Goal: Find specific page/section: Find specific page/section

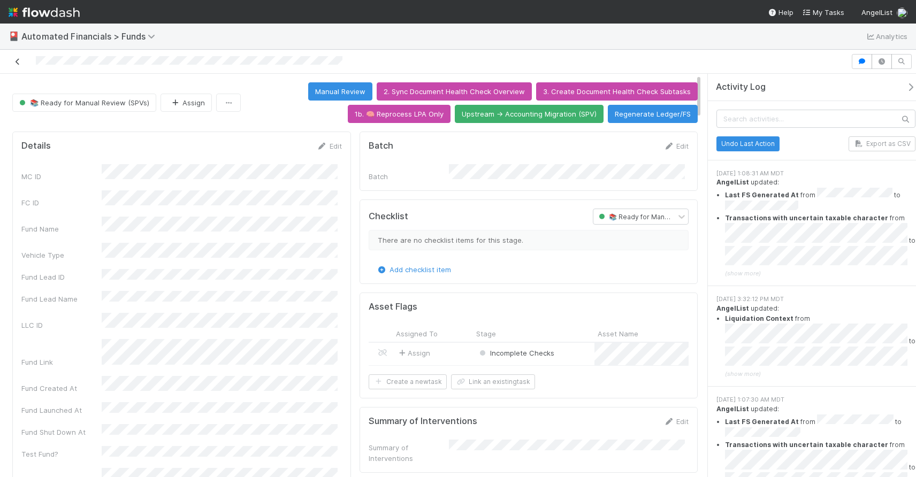
click at [17, 62] on icon at bounding box center [17, 61] width 11 height 7
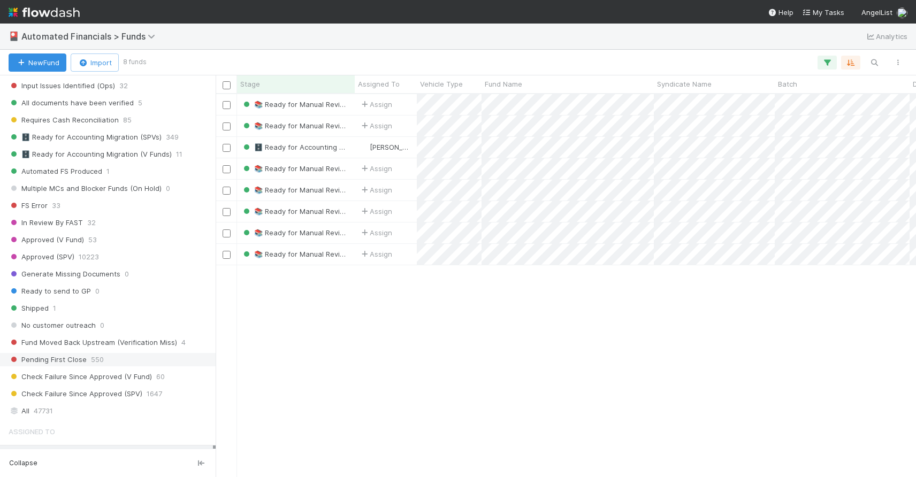
scroll to position [1275, 0]
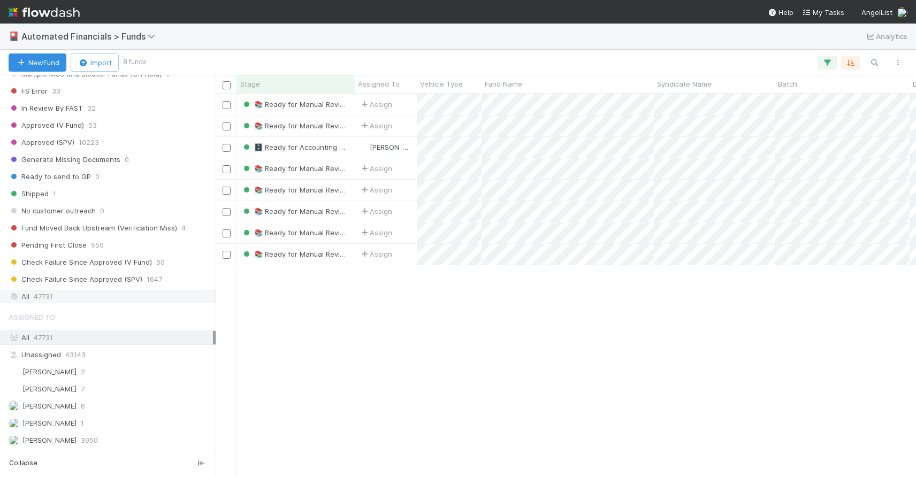
click at [123, 294] on div "All 47731" at bounding box center [111, 296] width 204 height 13
click at [822, 68] on button "button" at bounding box center [826, 63] width 19 height 14
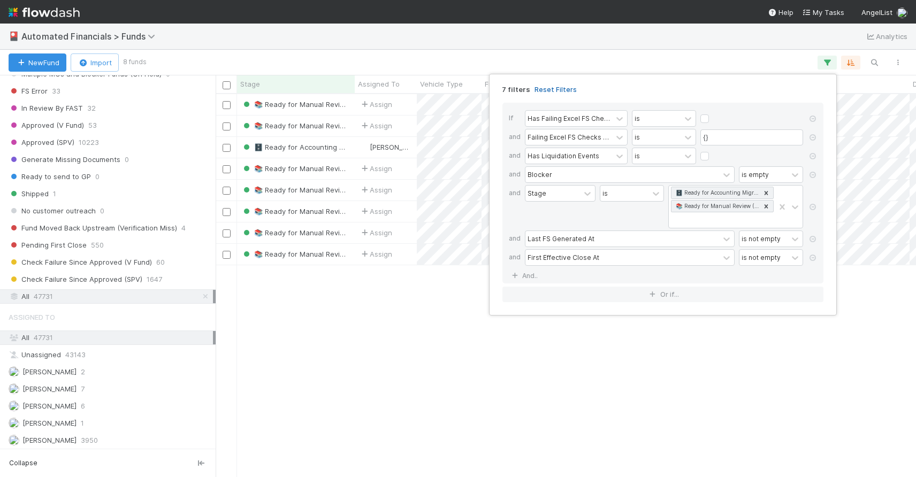
click at [566, 90] on link "Reset Filters" at bounding box center [555, 89] width 42 height 9
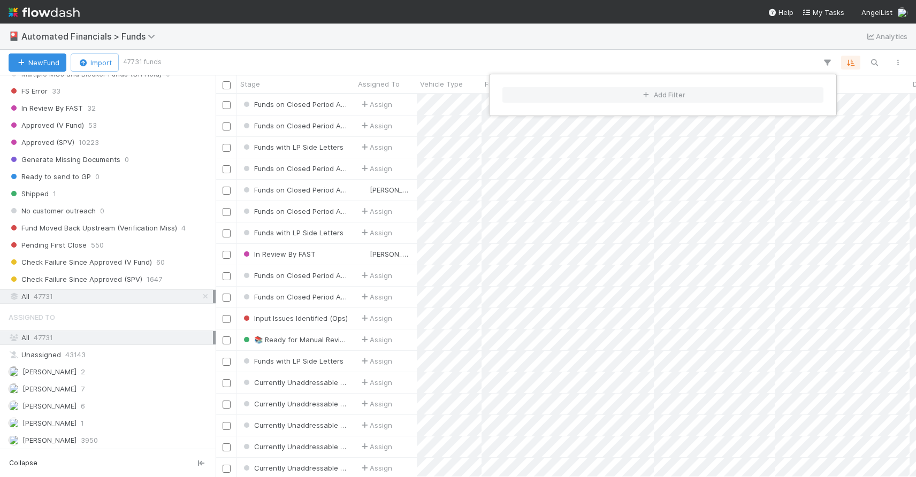
scroll to position [375, 692]
click at [876, 63] on div "Add Filter" at bounding box center [458, 238] width 916 height 477
click at [872, 62] on div "Add Filter" at bounding box center [458, 238] width 916 height 477
click at [885, 63] on div "Search Search Search" at bounding box center [534, 63] width 750 height 14
click at [878, 63] on icon "button" at bounding box center [874, 63] width 11 height 10
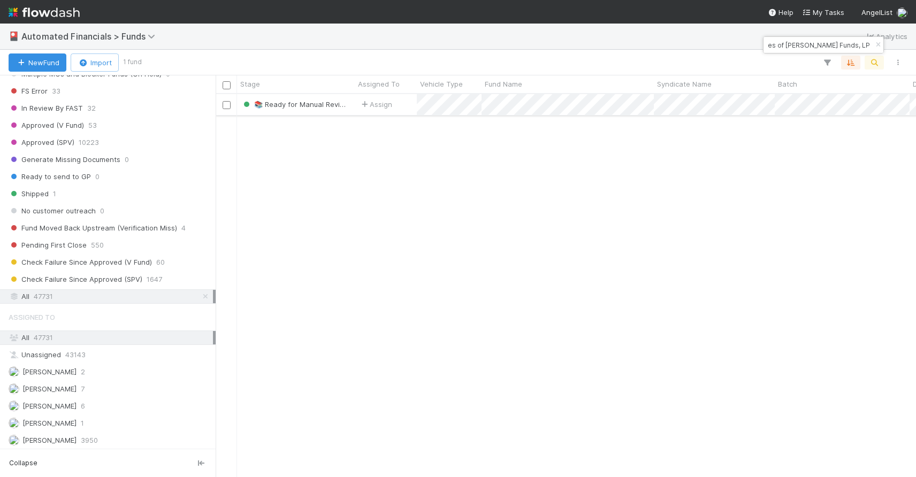
type input "RU Gaingels Fund I, a series of Zachary Ginsburg Funds, LP"
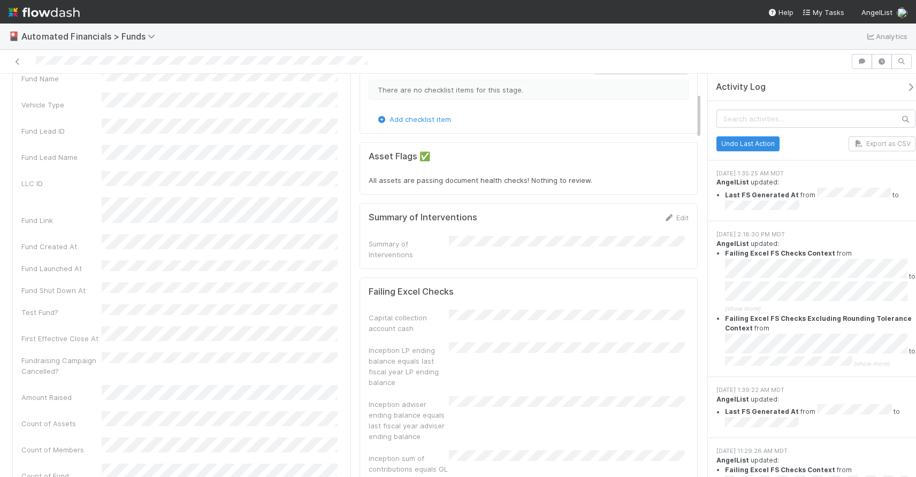
scroll to position [196, 0]
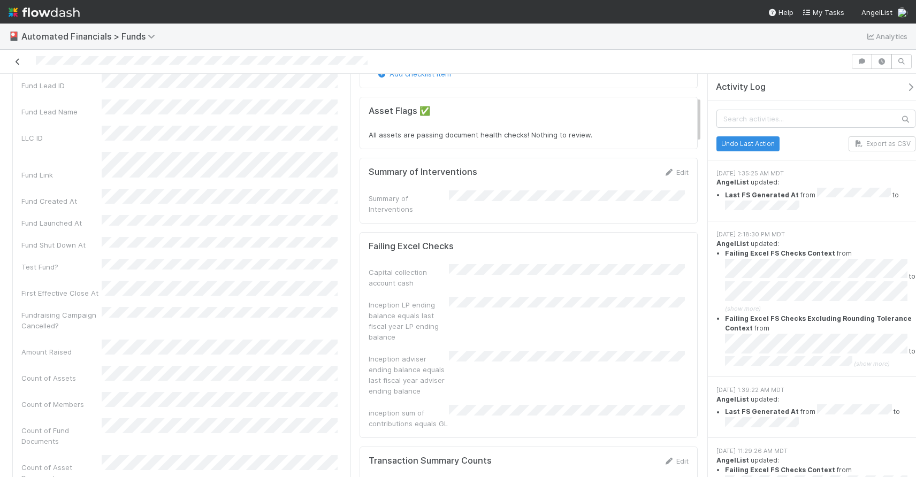
click at [20, 62] on icon at bounding box center [17, 61] width 11 height 7
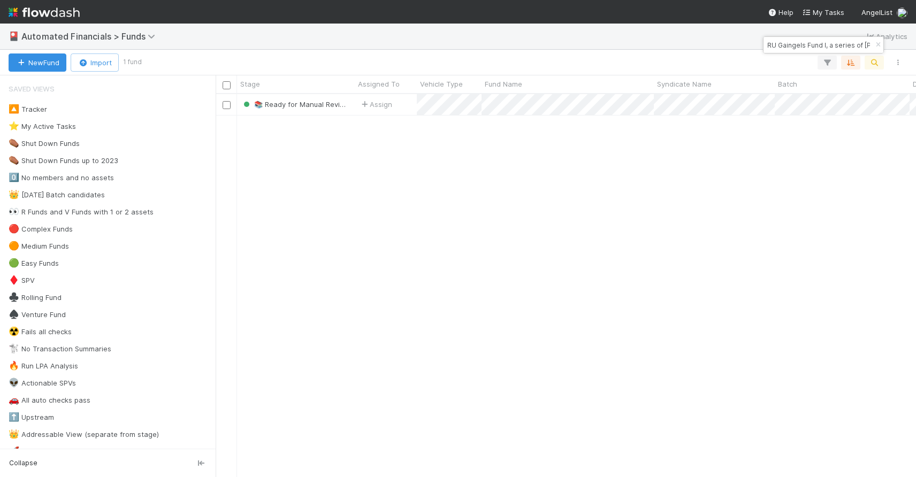
scroll to position [375, 692]
click at [876, 46] on icon "button" at bounding box center [878, 45] width 11 height 6
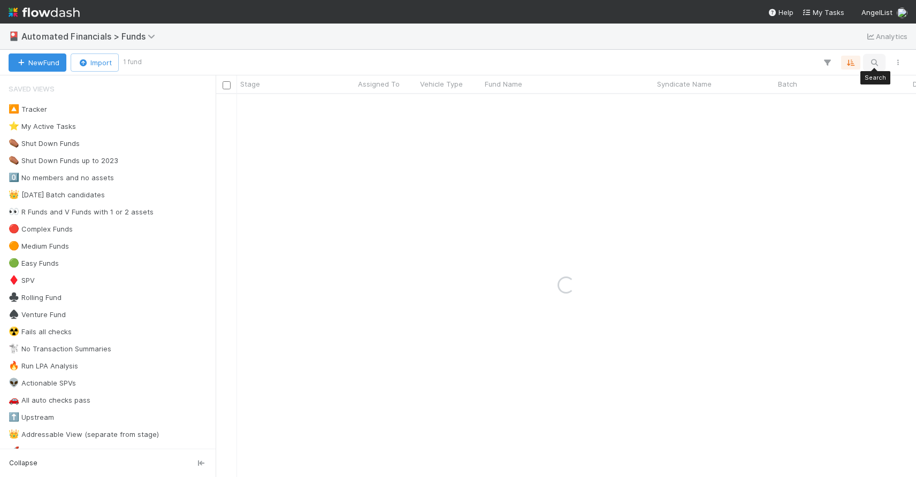
click at [872, 58] on icon "button" at bounding box center [874, 63] width 11 height 10
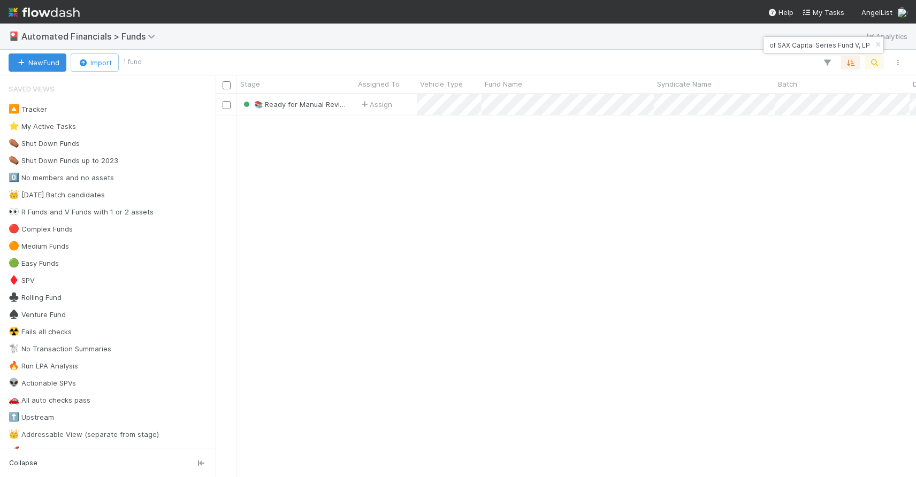
type input "GTP-SAX RPL 026, a series of SAX Capital Series Fund V, LP"
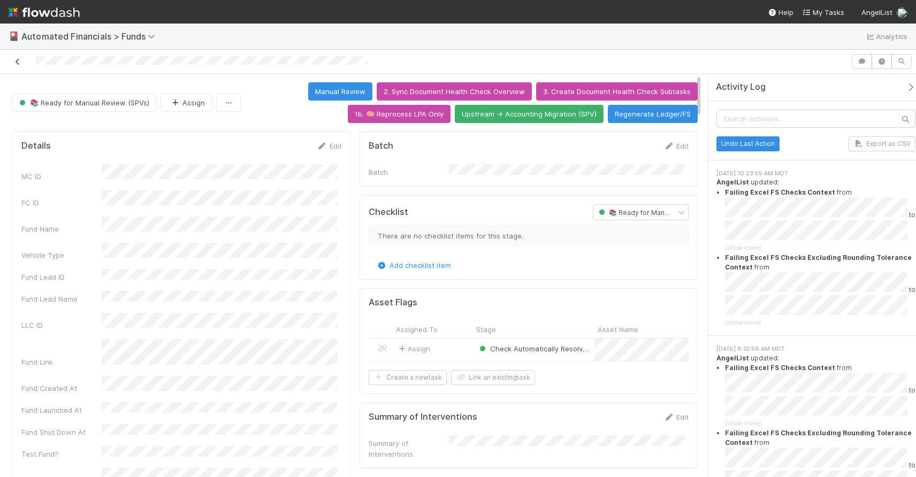
click at [22, 62] on icon at bounding box center [17, 61] width 11 height 7
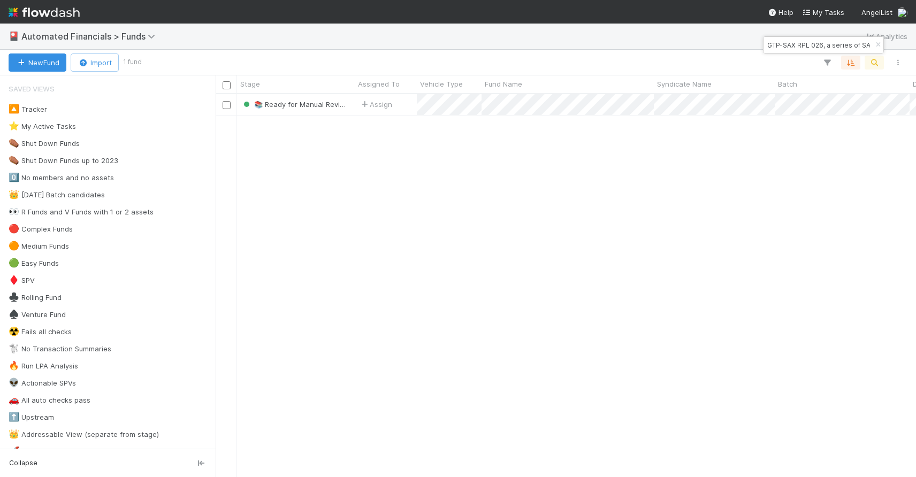
scroll to position [375, 692]
click at [877, 46] on icon "button" at bounding box center [878, 45] width 11 height 6
click at [874, 62] on icon "button" at bounding box center [874, 63] width 11 height 10
type input "HY Fund I, a series of Incisive Ventures Access Fund, LP"
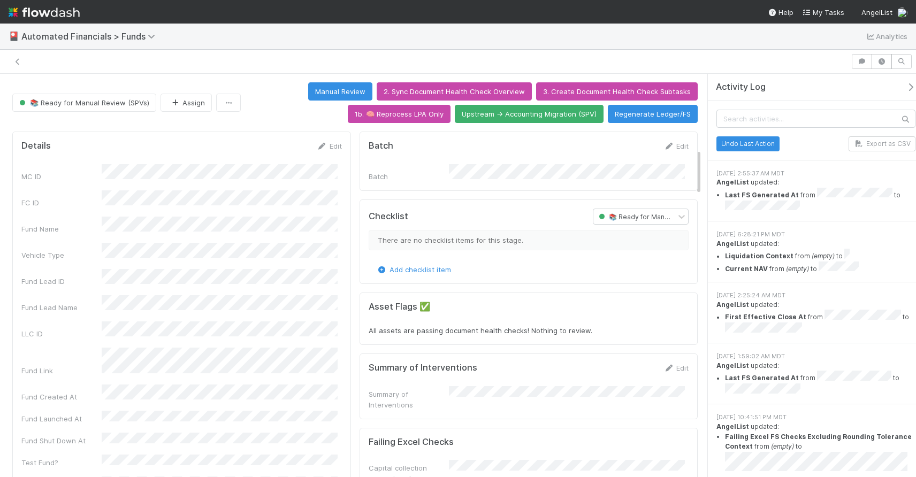
scroll to position [648, 0]
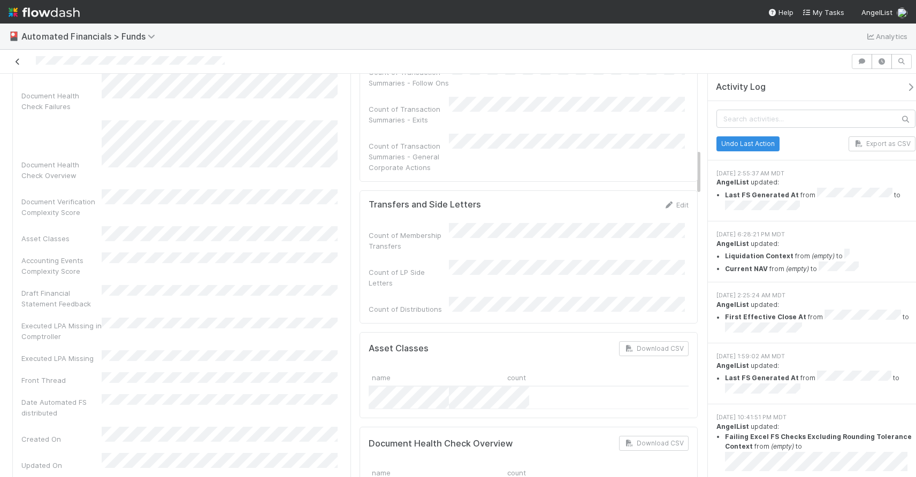
click at [19, 63] on icon at bounding box center [17, 61] width 11 height 7
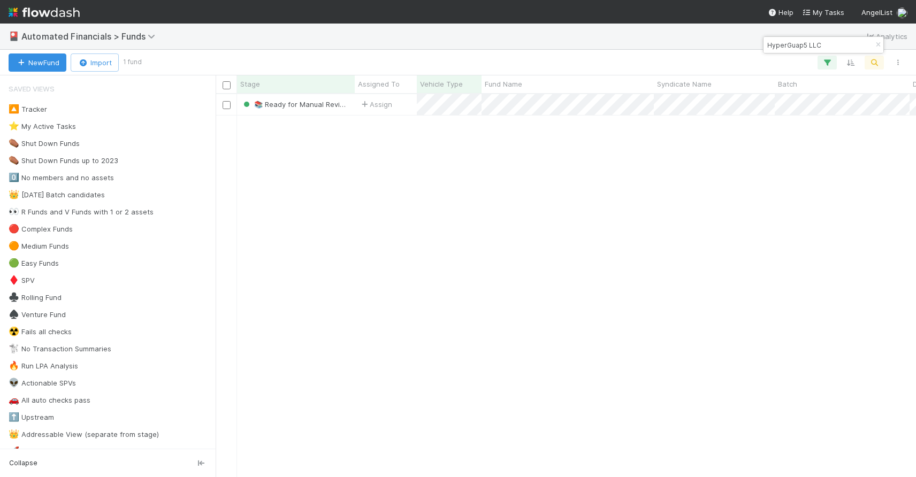
scroll to position [375, 692]
click at [879, 47] on icon "button" at bounding box center [878, 45] width 11 height 6
click at [883, 72] on div "New Fund Import 1 fund Search Search Search" at bounding box center [458, 63] width 916 height 26
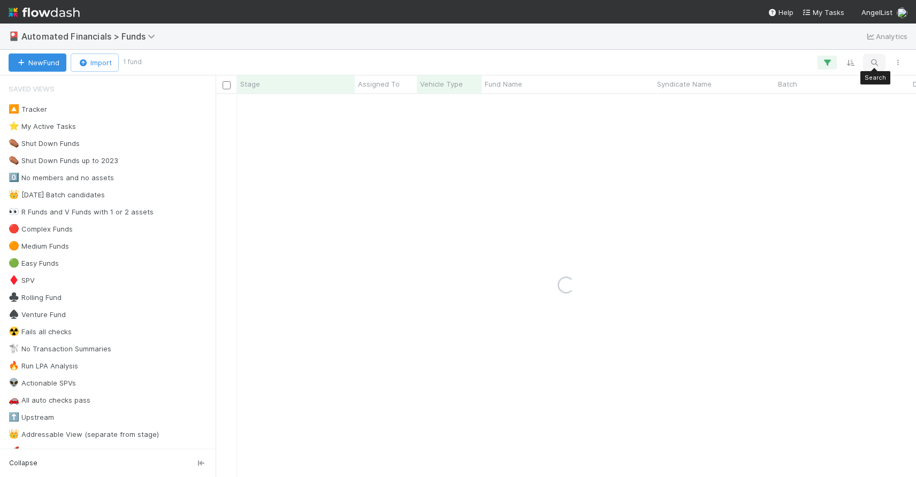
click at [880, 68] on button "button" at bounding box center [874, 63] width 19 height 14
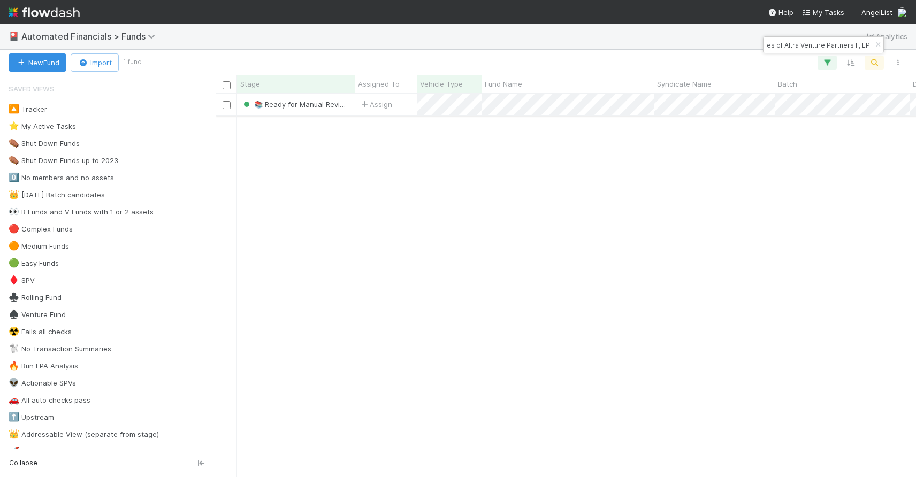
type input "WRI Fund I, a series of Altra Venture Partners II, LP"
